Goal: Transaction & Acquisition: Purchase product/service

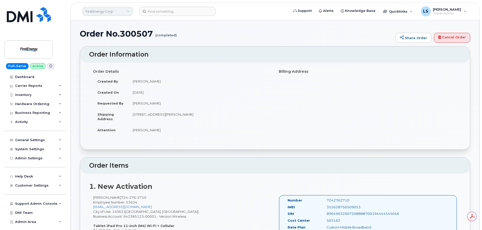
click at [117, 10] on link "FirstEnergy Corp" at bounding box center [107, 11] width 50 height 9
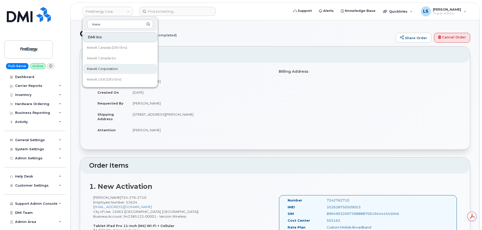
type input "kiew"
click at [109, 66] on link "Kiewit Corporation" at bounding box center [120, 69] width 74 height 10
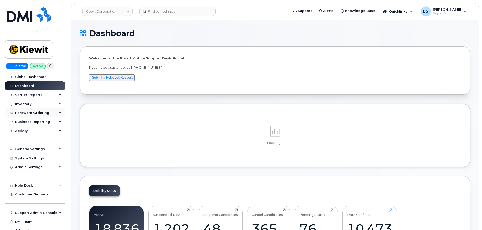
click at [36, 111] on div "Hardware Ordering" at bounding box center [32, 113] width 34 height 4
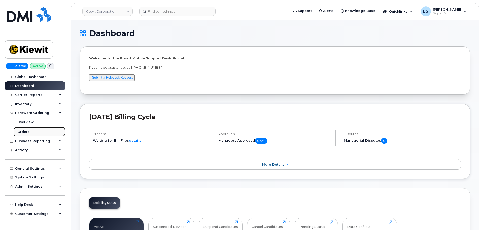
click at [38, 131] on link "Orders" at bounding box center [39, 132] width 52 height 10
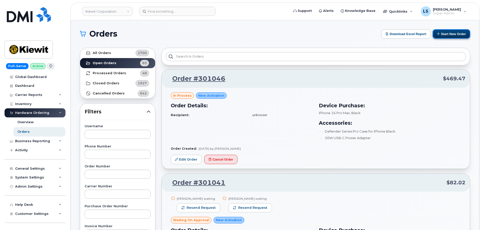
click at [441, 35] on button "Start New Order" at bounding box center [452, 33] width 38 height 9
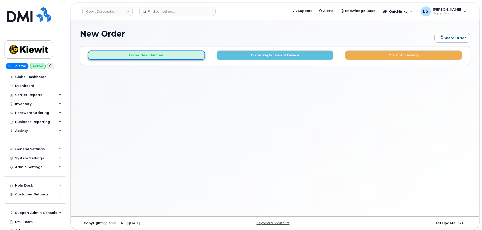
click at [182, 58] on button "Order New Number" at bounding box center [146, 54] width 117 height 9
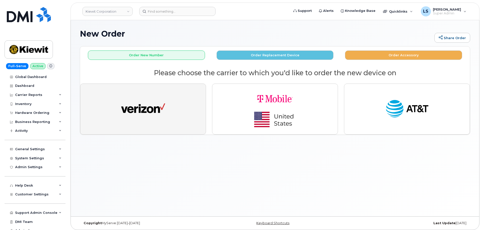
click at [160, 113] on img "button" at bounding box center [143, 109] width 44 height 23
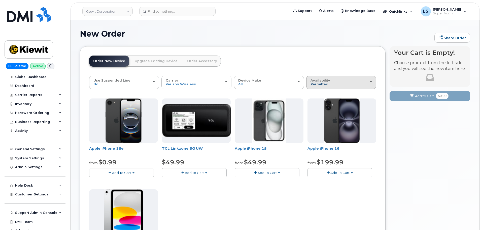
click at [312, 85] on span "Permitted" at bounding box center [320, 84] width 18 height 4
click at [319, 100] on div "All" at bounding box center [342, 102] width 68 height 6
click at [323, 85] on span "Permitted" at bounding box center [320, 84] width 18 height 4
click at [317, 102] on label "All" at bounding box center [313, 102] width 11 height 6
click at [0, 0] on input "All" at bounding box center [0, 0] width 0 height 0
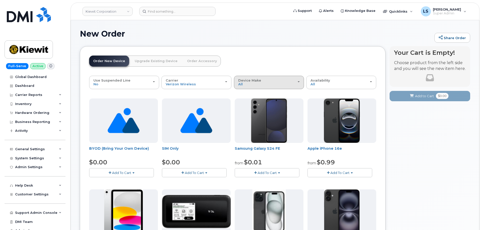
click at [247, 87] on button "Device Make All Android Cell Phone iPhone Modem Tablet" at bounding box center [269, 82] width 70 height 13
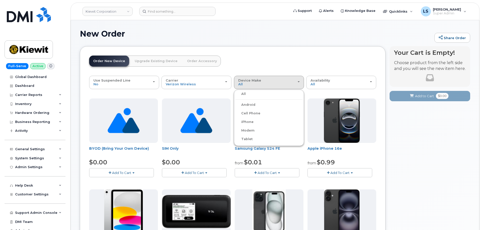
click at [252, 67] on header "Order New Device Upgrade Existing Device Order Accessory Order new device and n…" at bounding box center [232, 65] width 287 height 20
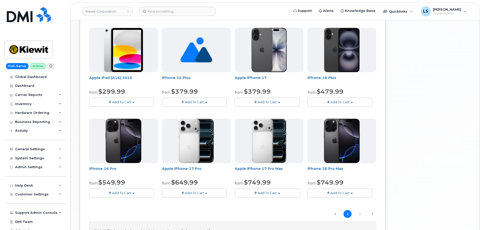
scroll to position [323, 0]
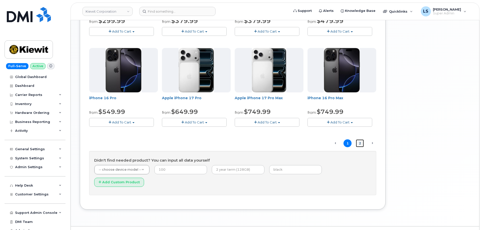
click at [361, 142] on link "2" at bounding box center [360, 143] width 8 height 8
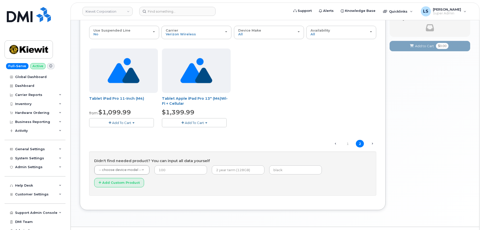
scroll to position [50, 0]
click at [350, 143] on link "1" at bounding box center [348, 143] width 8 height 8
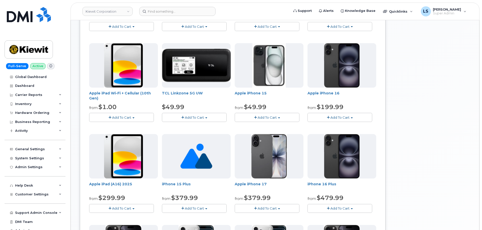
scroll to position [154, 0]
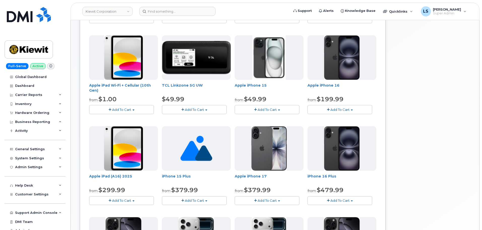
click at [130, 109] on span "Add To Cart" at bounding box center [121, 109] width 19 height 4
drag, startPoint x: 88, startPoint y: 86, endPoint x: 104, endPoint y: 93, distance: 17.2
click at [104, 93] on div "Order New Device Upgrade Existing Device Order Accessory Order new device and n…" at bounding box center [233, 135] width 306 height 486
copy link "Apple iPad Wi-Fi + Cellular (10th Gen)"
click at [109, 110] on span "button" at bounding box center [110, 109] width 3 height 3
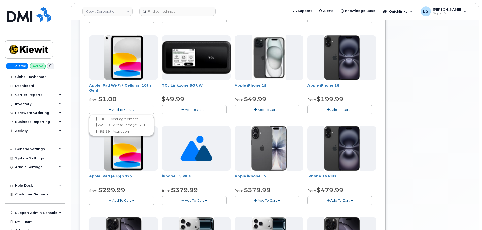
click at [416, 132] on div "Your Cart is Empty! Choose product from the left side and you will see the new …" at bounding box center [430, 138] width 81 height 493
click at [132, 201] on button "Add To Cart" at bounding box center [121, 200] width 65 height 9
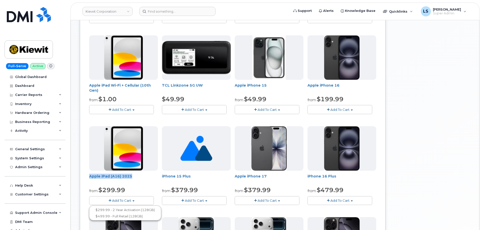
drag, startPoint x: 137, startPoint y: 177, endPoint x: 88, endPoint y: 180, distance: 48.2
click at [89, 180] on div "Order New Device Upgrade Existing Device Order Accessory Order new device and n…" at bounding box center [233, 135] width 306 height 486
copy link "Apple iPad (A16) 2025"
click at [132, 202] on button "Add To Cart" at bounding box center [121, 200] width 65 height 9
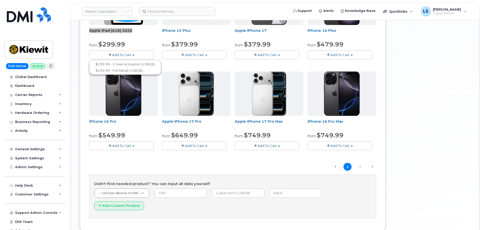
scroll to position [305, 0]
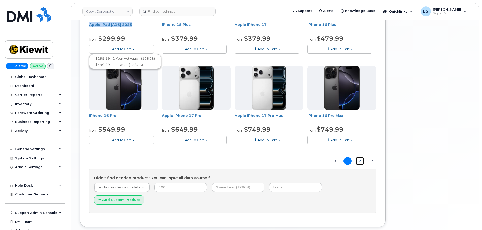
click at [361, 160] on link "2" at bounding box center [360, 161] width 8 height 8
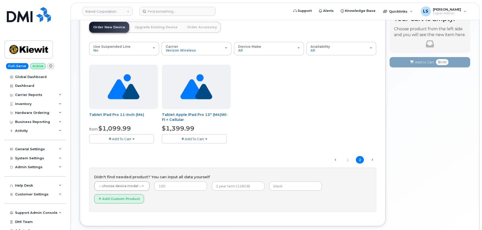
scroll to position [25, 0]
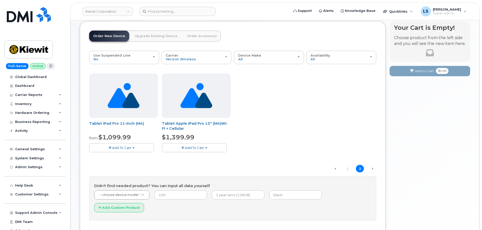
click at [133, 145] on button "Add To Cart" at bounding box center [121, 147] width 65 height 9
drag, startPoint x: 87, startPoint y: 124, endPoint x: 138, endPoint y: 125, distance: 50.7
click at [145, 127] on div "Order New Device Upgrade Existing Device Order Accessory Order new device and n…" at bounding box center [233, 128] width 306 height 214
copy link "Tablet iPad Pro 11-Inch (M4)"
click at [135, 147] on button "Add To Cart" at bounding box center [121, 147] width 65 height 9
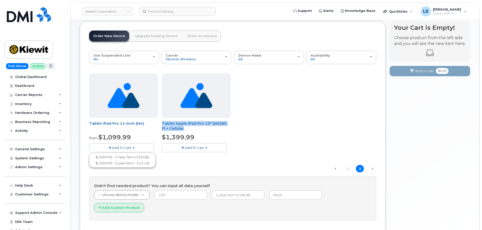
drag, startPoint x: 162, startPoint y: 124, endPoint x: 179, endPoint y: 130, distance: 18.7
click at [179, 130] on div "Tablet iPad Pro 11-Inch (M4) from $1,099.99 Add To Cart $1099.99 - 2 Year Term …" at bounding box center [232, 116] width 287 height 87
copy link "Tablet Apple iPad Pro 13" (M4)Wi-Fi + Cellular"
click at [207, 148] on span "button" at bounding box center [206, 147] width 2 height 1
